Goal: Information Seeking & Learning: Stay updated

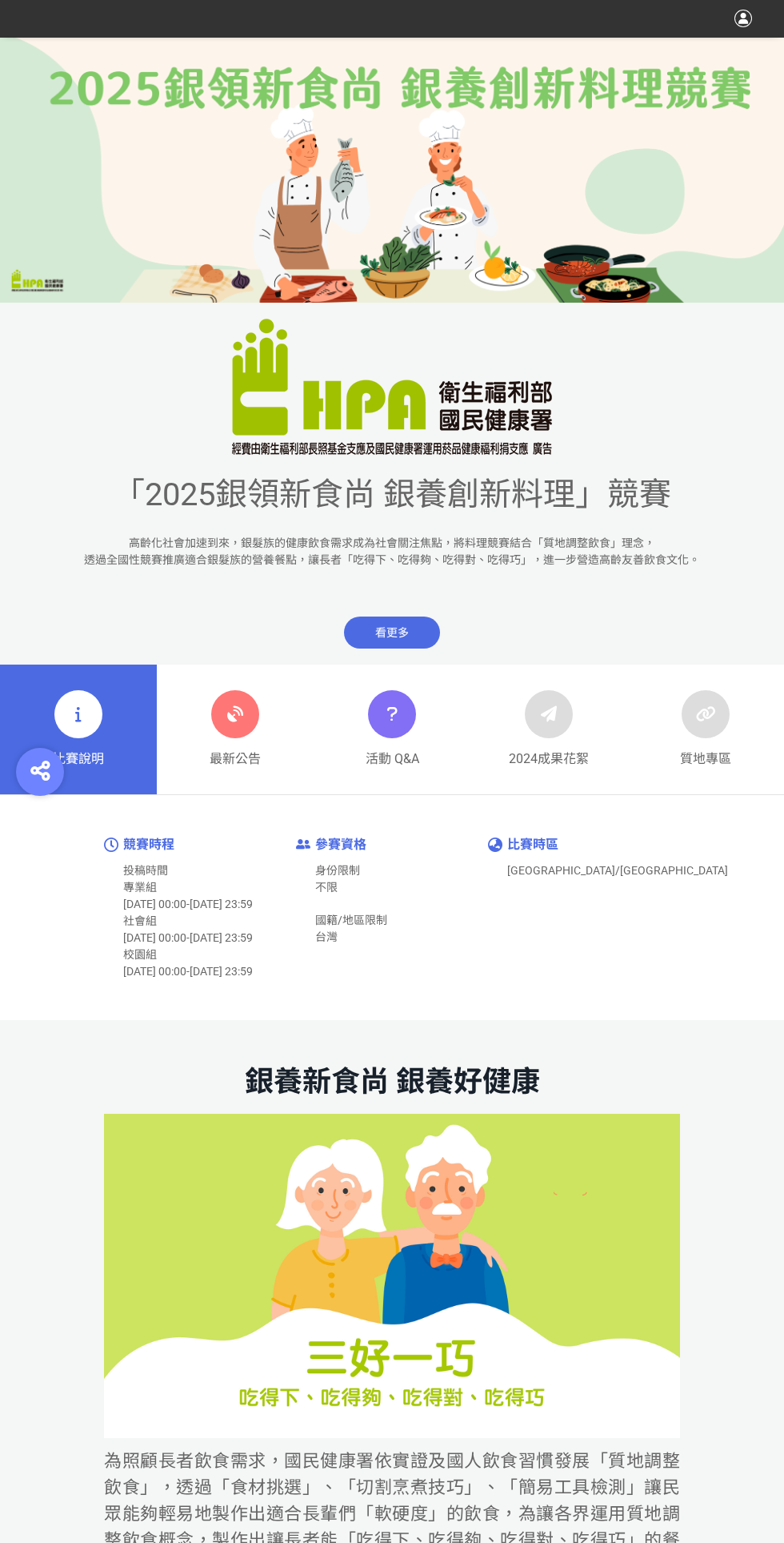
click at [242, 784] on link "最新公告" at bounding box center [234, 730] width 156 height 130
